Goal: Task Accomplishment & Management: Manage account settings

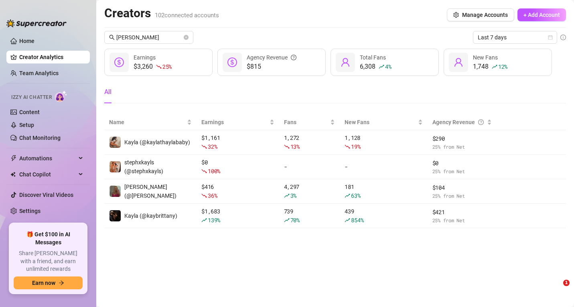
click at [26, 39] on link "Home" at bounding box center [26, 41] width 15 height 6
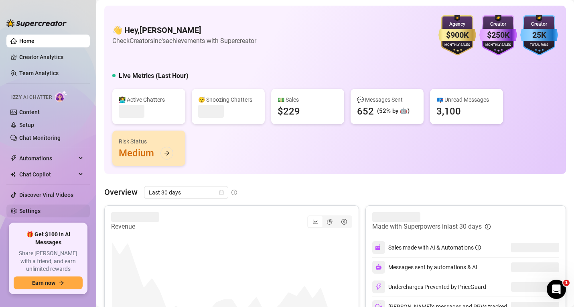
click at [24, 208] on link "Settings" at bounding box center [29, 211] width 21 height 6
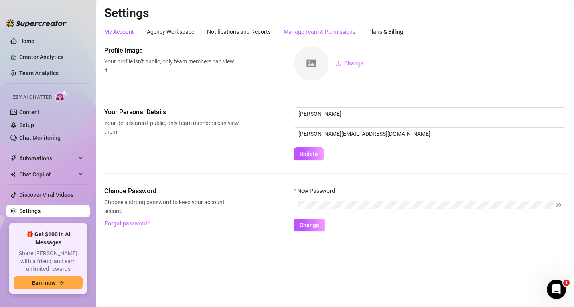
click at [340, 31] on div "Manage Team & Permissions" at bounding box center [320, 31] width 72 height 9
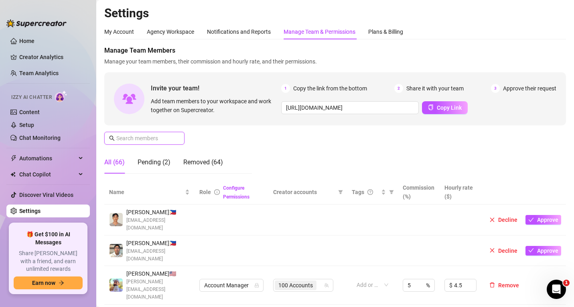
click at [126, 138] on input "text" at bounding box center [144, 138] width 57 height 9
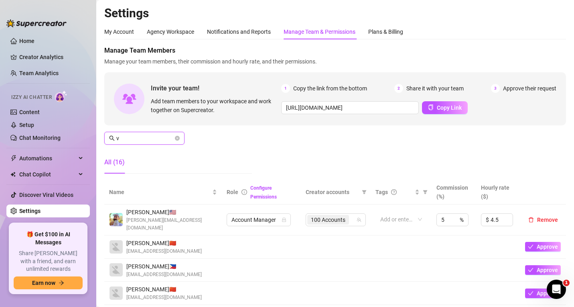
drag, startPoint x: 125, startPoint y: 139, endPoint x: 90, endPoint y: 126, distance: 37.1
click at [90, 126] on div "Home Creator Analytics Team Analytics Izzy AI Chatter Content Setup Chat Monito…" at bounding box center [287, 153] width 574 height 307
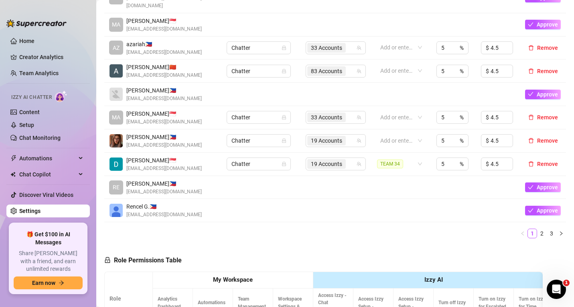
scroll to position [241, 0]
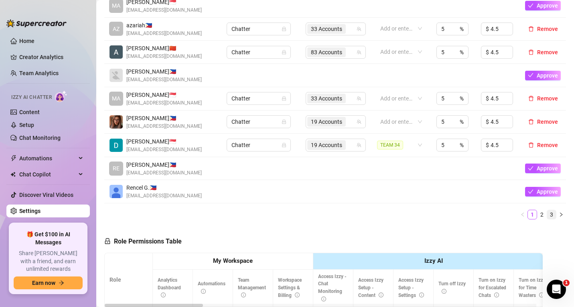
click at [548, 210] on link "3" at bounding box center [552, 214] width 9 height 9
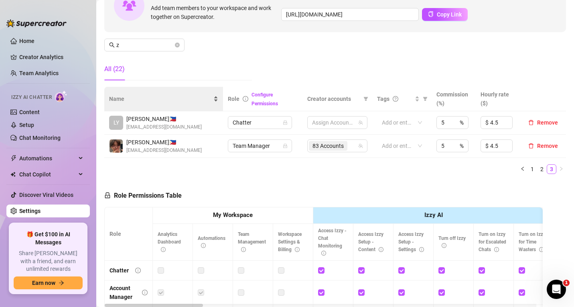
scroll to position [74, 0]
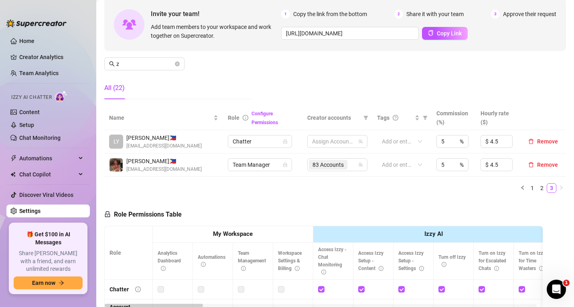
drag, startPoint x: 502, startPoint y: 208, endPoint x: 465, endPoint y: 196, distance: 39.0
click at [124, 65] on input "z" at bounding box center [144, 63] width 57 height 9
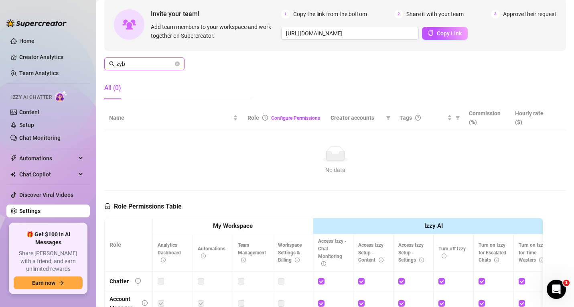
scroll to position [0, 0]
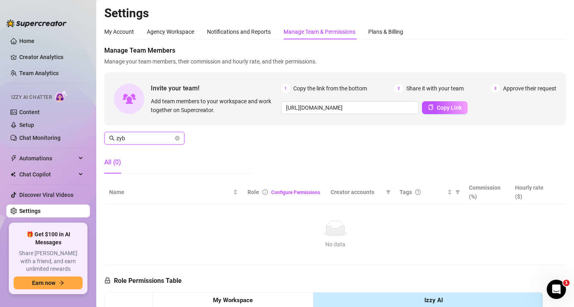
type input "zyb"
click at [500, 151] on div "Manage Team Members Manage your team members, their commission and hourly rate,…" at bounding box center [335, 113] width 462 height 134
click at [62, 59] on link "Creator Analytics" at bounding box center [51, 57] width 64 height 13
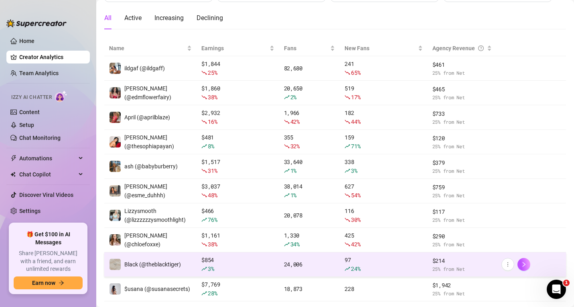
scroll to position [115, 0]
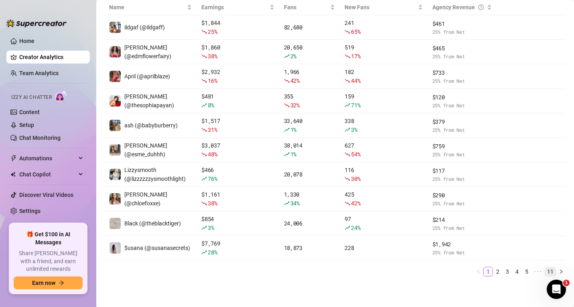
click at [545, 267] on link "11" at bounding box center [550, 271] width 11 height 9
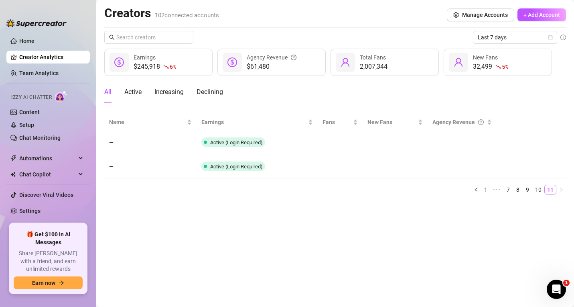
scroll to position [0, 0]
click at [540, 189] on link "10" at bounding box center [538, 189] width 11 height 9
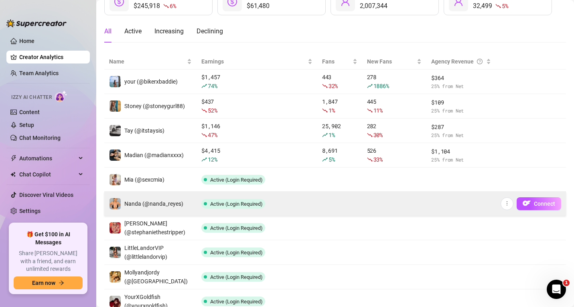
scroll to position [80, 0]
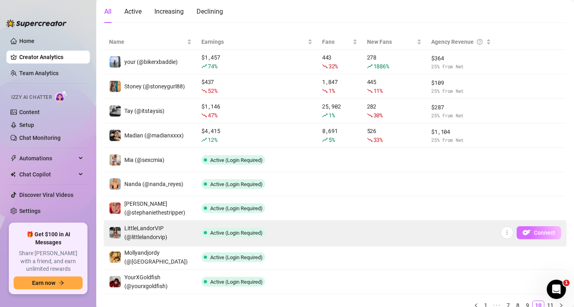
click at [534, 231] on span "Connect" at bounding box center [544, 232] width 21 height 6
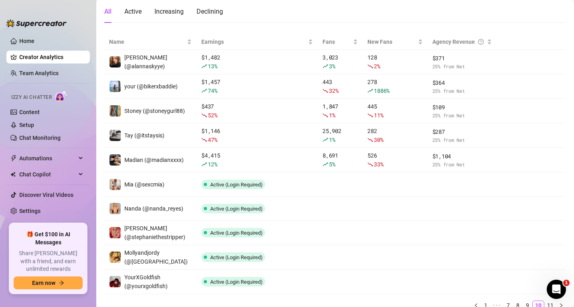
drag, startPoint x: 499, startPoint y: 10, endPoint x: 469, endPoint y: 13, distance: 30.2
click at [499, 10] on div "All Active Increasing Declining" at bounding box center [335, 11] width 462 height 22
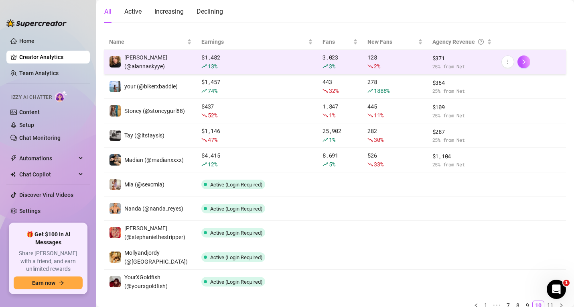
scroll to position [0, 0]
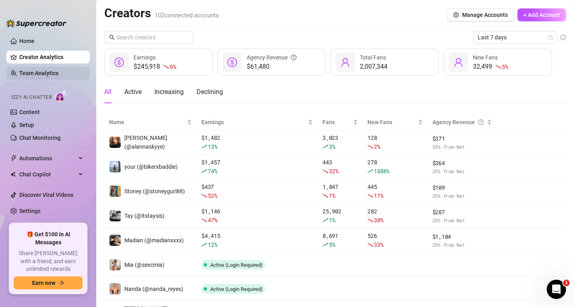
click at [41, 73] on link "Team Analytics" at bounding box center [38, 73] width 39 height 6
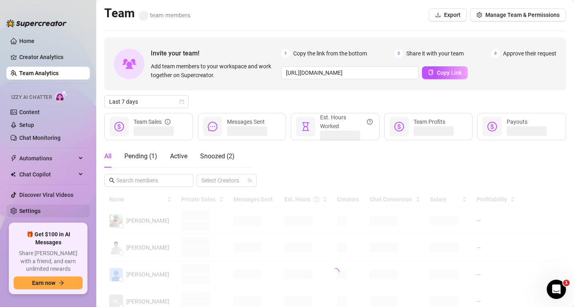
click at [41, 214] on link "Settings" at bounding box center [29, 211] width 21 height 6
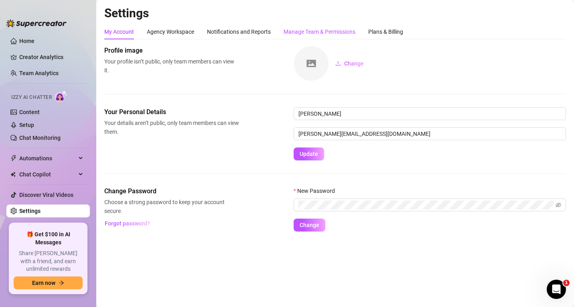
click at [312, 29] on div "Manage Team & Permissions" at bounding box center [320, 31] width 72 height 9
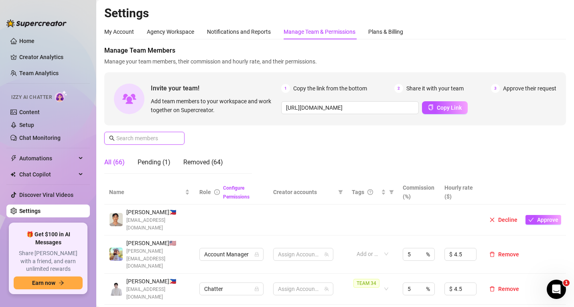
click at [146, 137] on input "text" at bounding box center [144, 138] width 57 height 9
paste input "[EMAIL_ADDRESS][DOMAIN_NAME]"
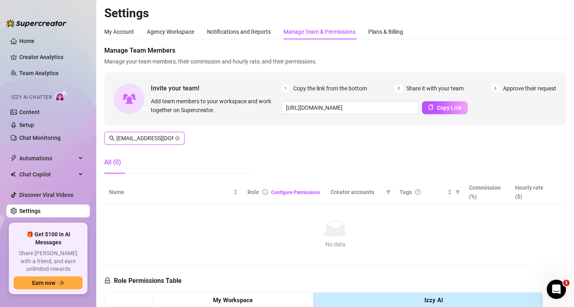
scroll to position [0, 20]
type input "[EMAIL_ADDRESS][DOMAIN_NAME]"
click at [440, 106] on span "Copy Link" at bounding box center [449, 107] width 25 height 6
click at [536, 45] on div "My Account Agency Workspace Notifications and Reports Manage Team & Permissions…" at bounding box center [335, 258] width 462 height 469
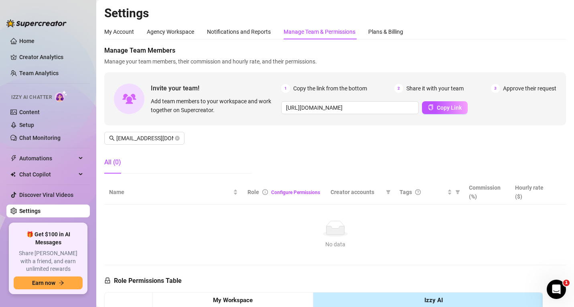
click at [516, 41] on div "My Account Agency Workspace Notifications and Reports Manage Team & Permissions…" at bounding box center [335, 258] width 462 height 469
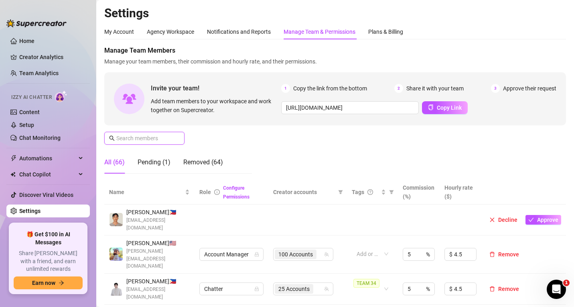
click at [137, 136] on input "text" at bounding box center [144, 138] width 57 height 9
paste input "[URL][DOMAIN_NAME]"
type input "[URL][DOMAIN_NAME]"
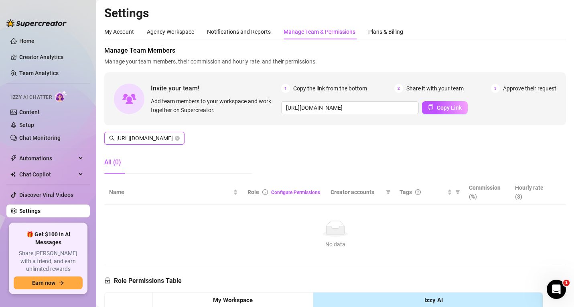
scroll to position [0, 212]
click at [179, 139] on icon "close-circle" at bounding box center [177, 138] width 5 height 5
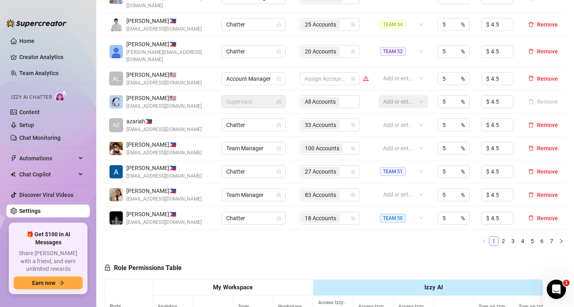
scroll to position [241, 0]
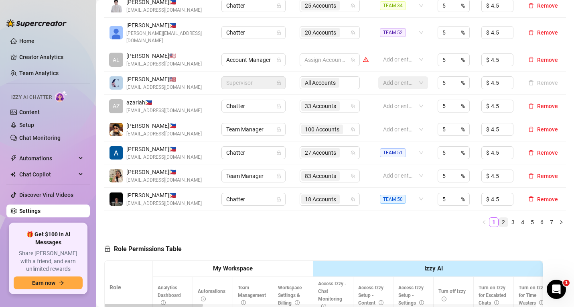
click at [499, 218] on link "2" at bounding box center [503, 222] width 9 height 9
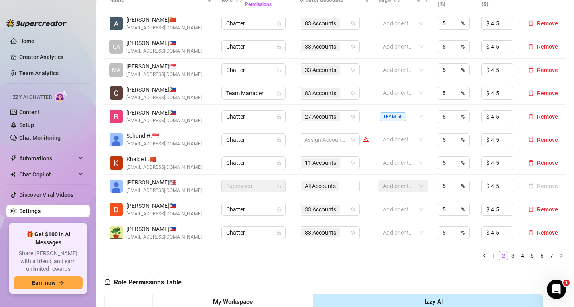
scroll to position [421, 0]
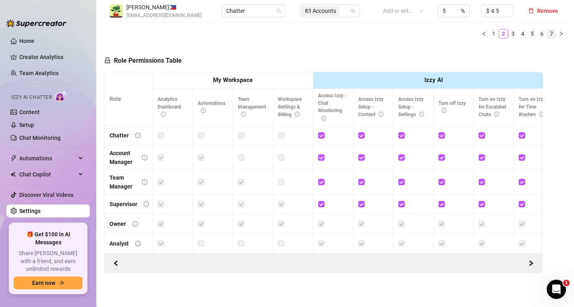
click at [548, 29] on link "7" at bounding box center [552, 33] width 9 height 9
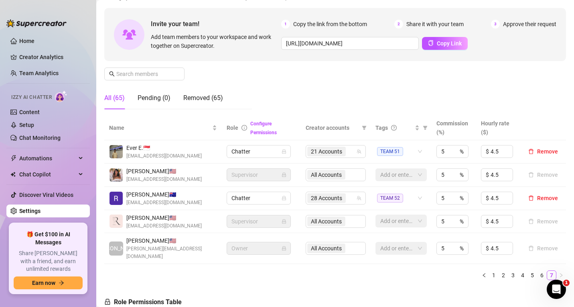
scroll to position [64, 0]
click at [538, 271] on link "6" at bounding box center [542, 275] width 9 height 9
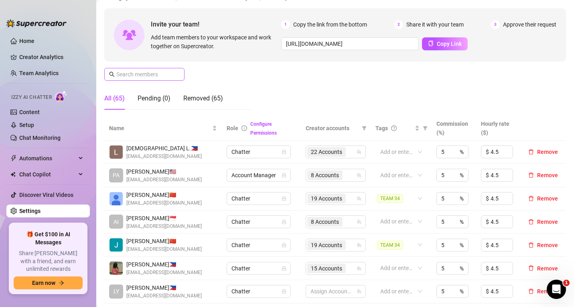
click at [178, 74] on span at bounding box center [177, 74] width 5 height 9
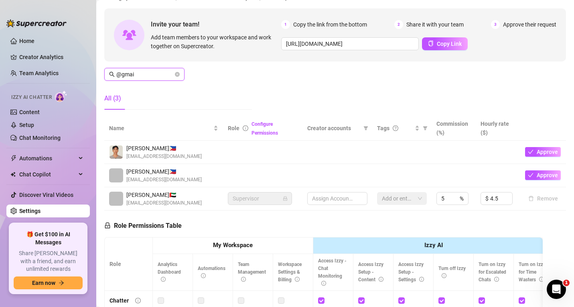
type input "@gmail"
click at [179, 75] on icon "close-circle" at bounding box center [177, 74] width 5 height 5
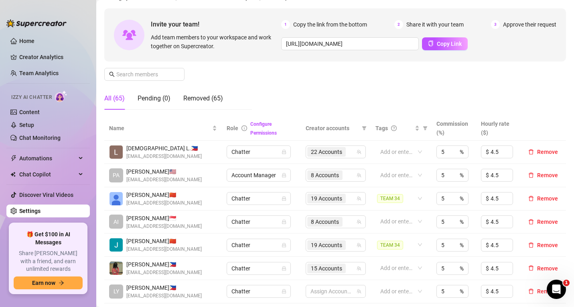
click at [503, 81] on div "Manage Team Members Manage your team members, their commission and hourly rate,…" at bounding box center [335, 49] width 462 height 134
